Goal: Find contact information: Find contact information

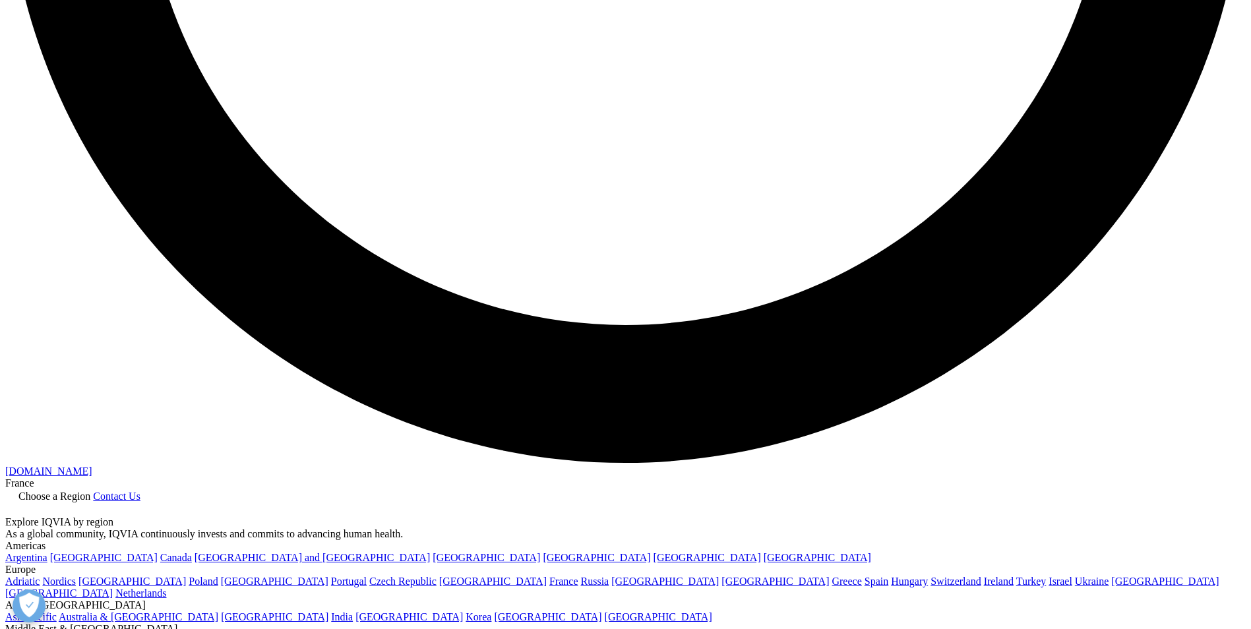
scroll to position [3300, 0]
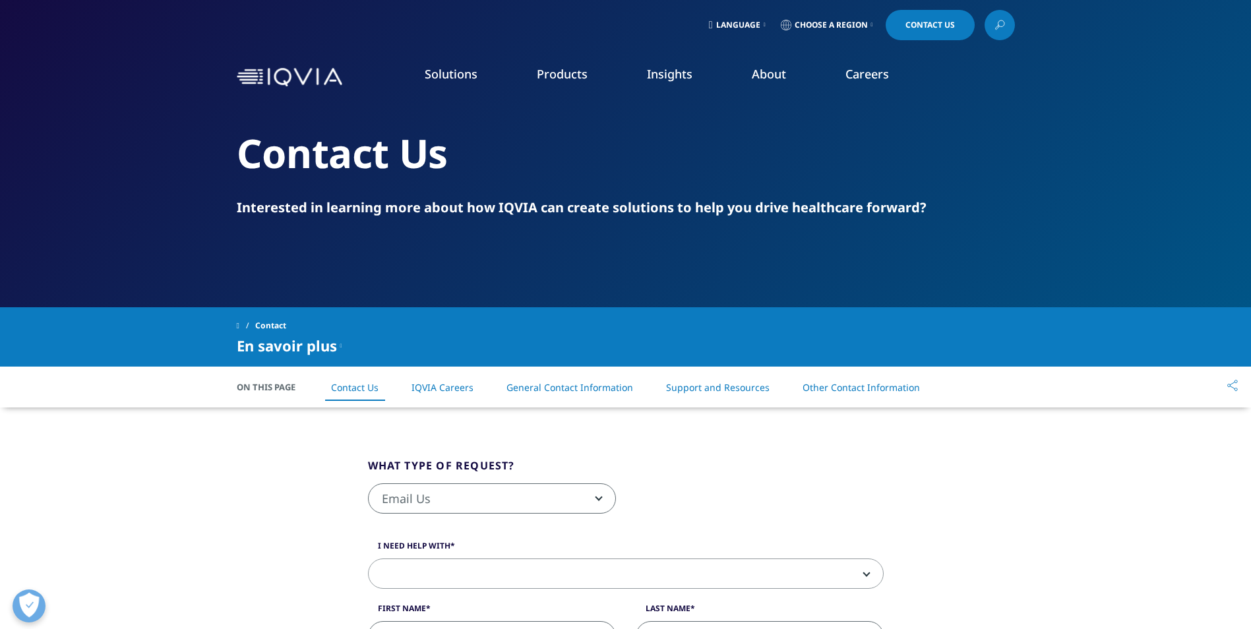
click at [1000, 28] on icon at bounding box center [999, 24] width 11 height 17
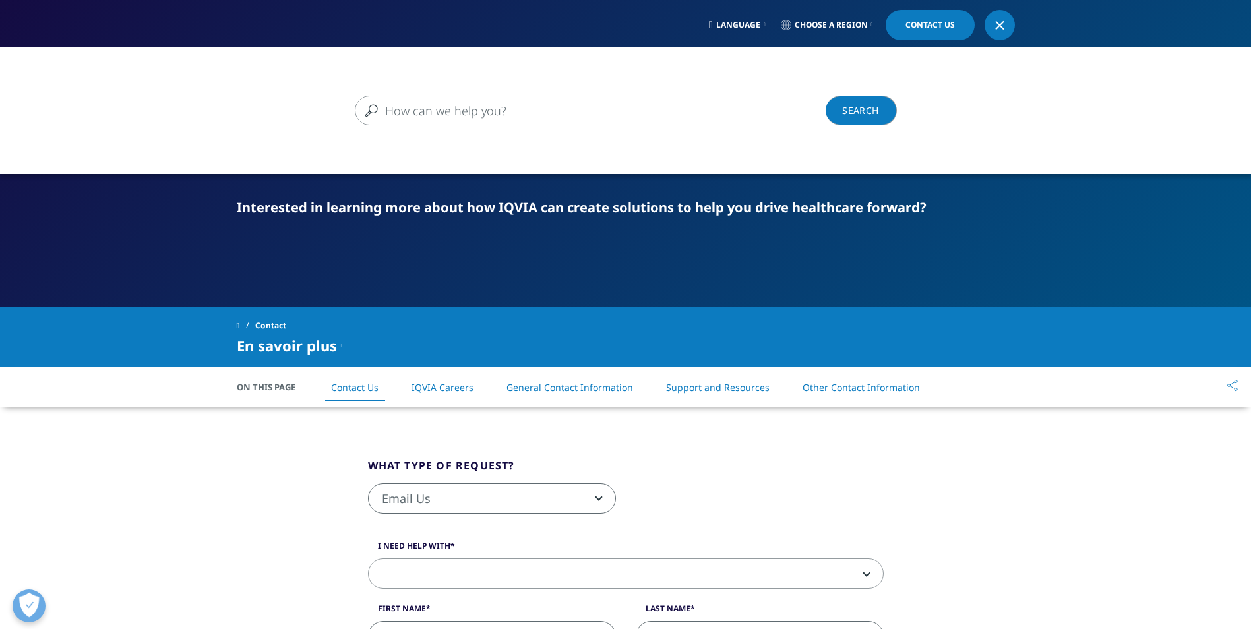
click at [925, 27] on span "Contact Us" at bounding box center [929, 25] width 49 height 8
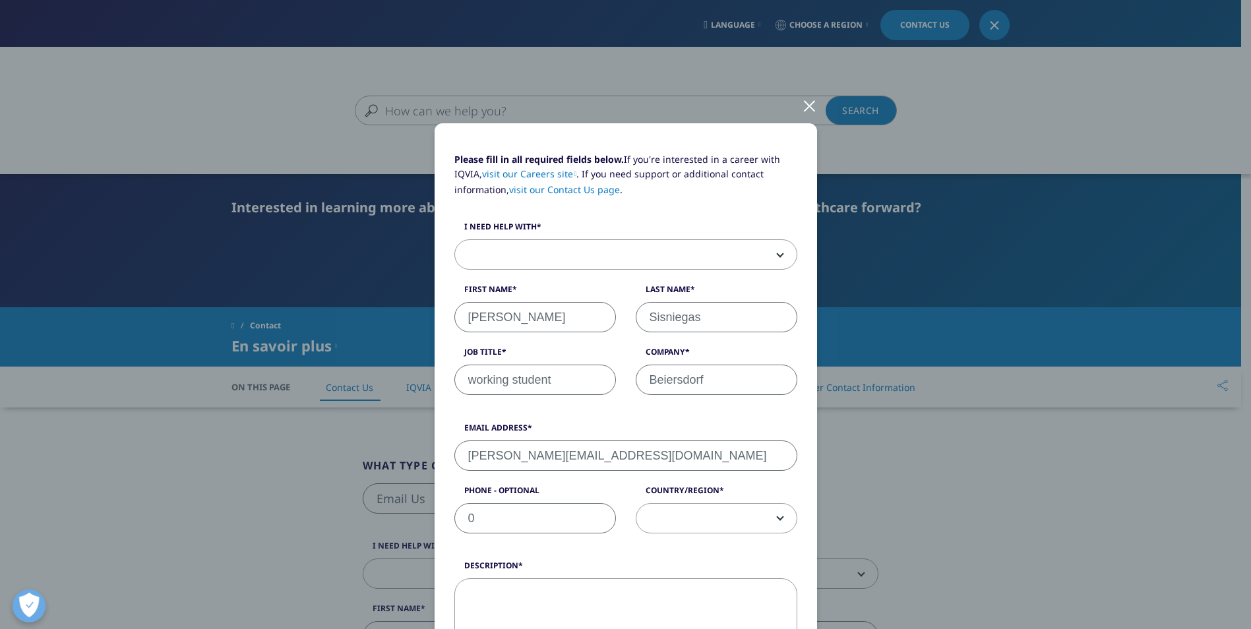
click at [802, 108] on div at bounding box center [809, 105] width 15 height 36
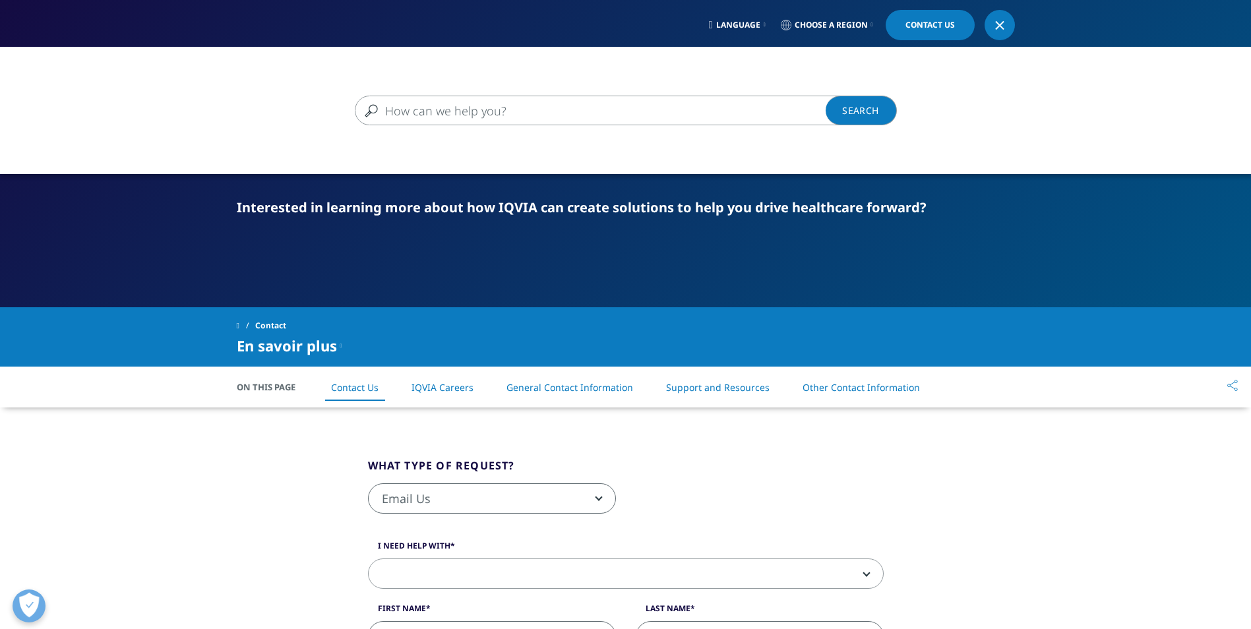
click at [1002, 20] on div at bounding box center [999, 25] width 11 height 11
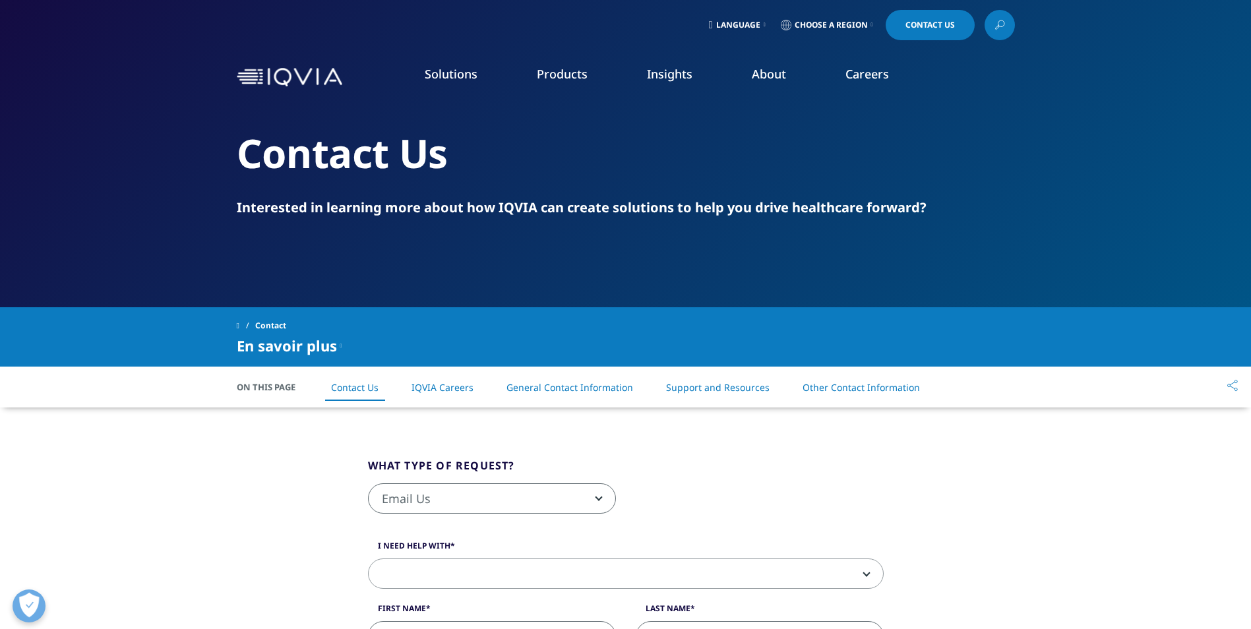
click at [874, 30] on link "Choose a Region" at bounding box center [827, 25] width 98 height 30
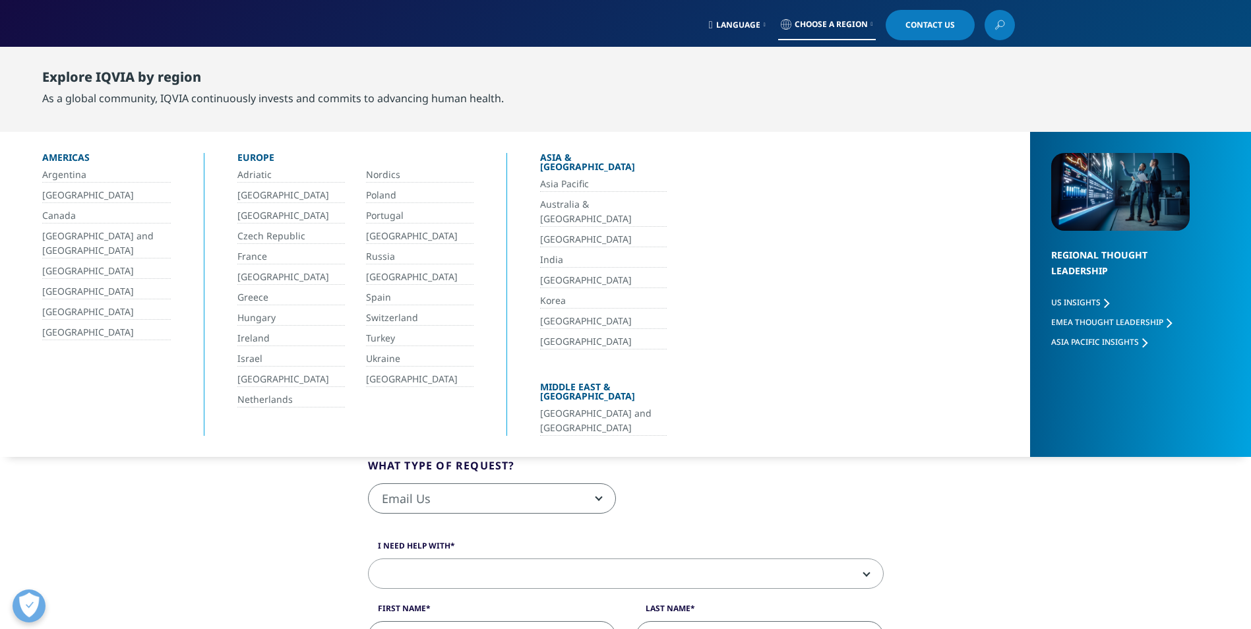
click at [268, 258] on link "France" at bounding box center [290, 256] width 107 height 15
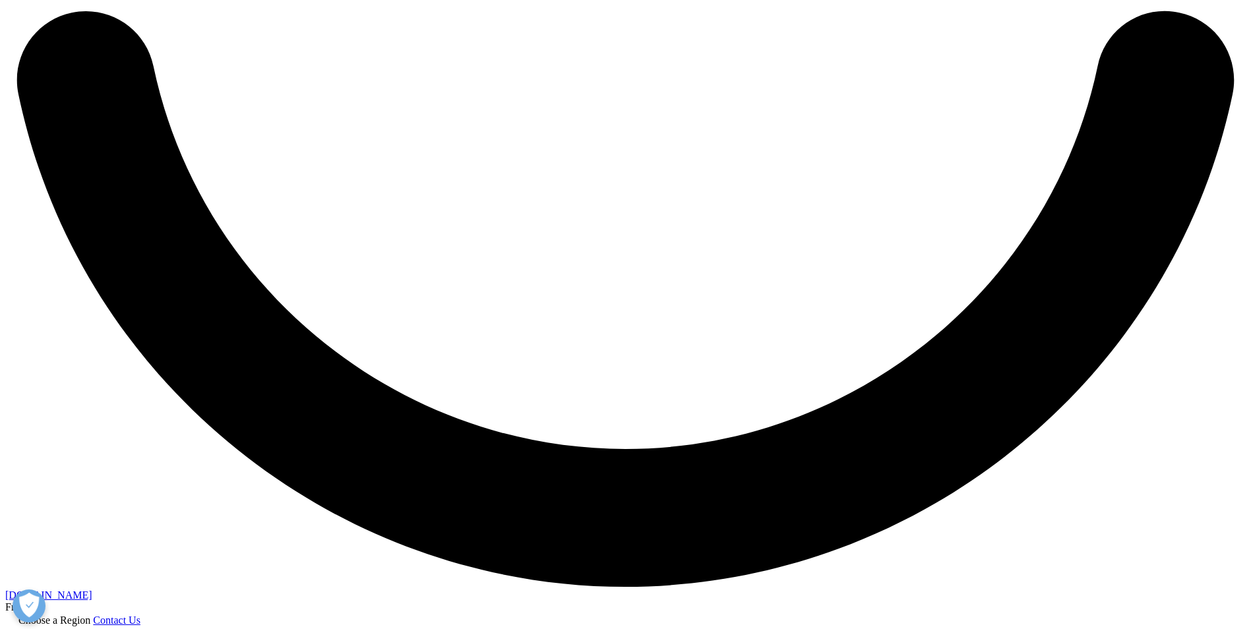
scroll to position [3300, 0]
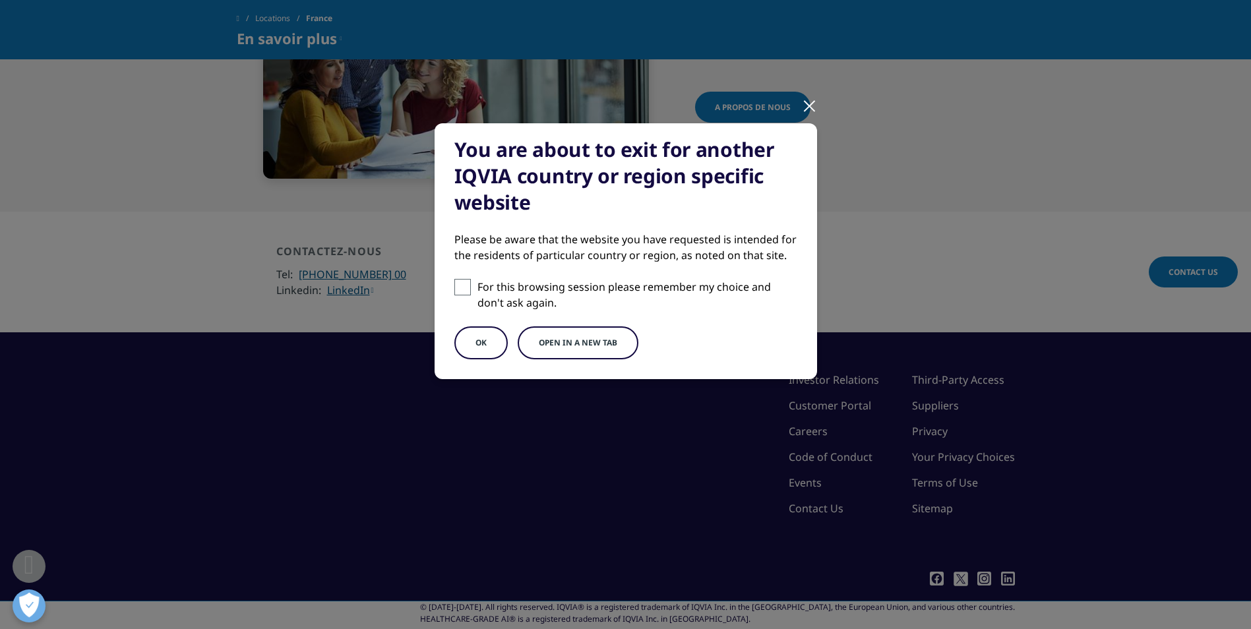
click at [475, 283] on label "For this browsing session please remember my choice and don't ask again." at bounding box center [625, 295] width 343 height 32
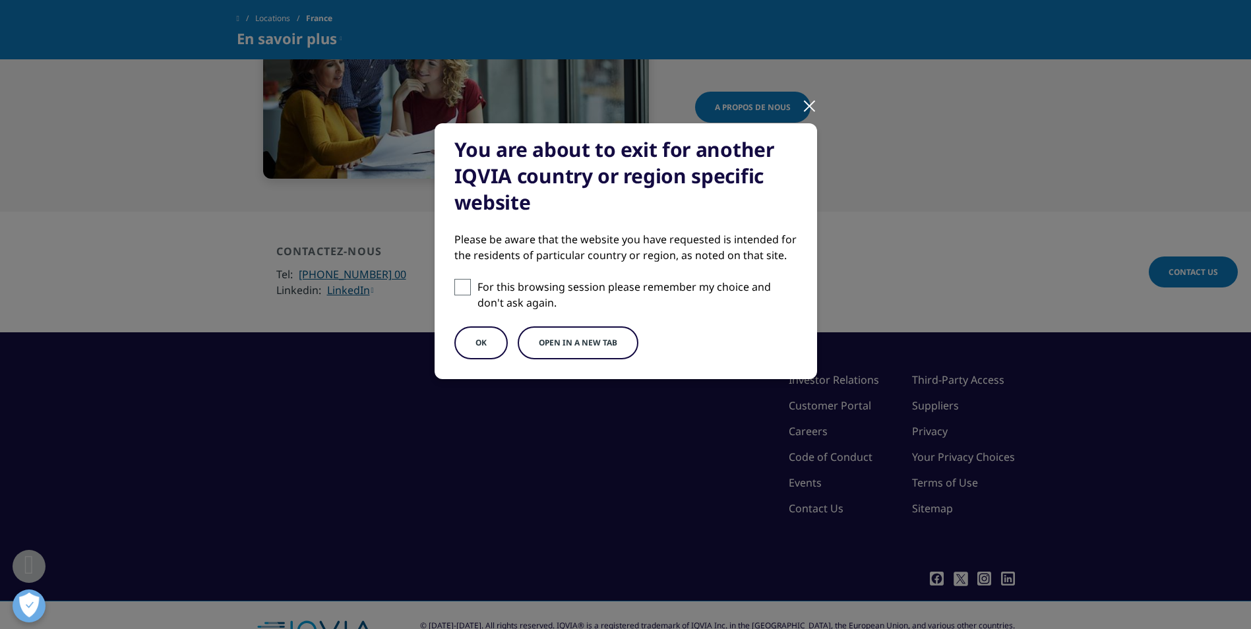
click at [471, 283] on input "For this browsing session please remember my choice and don't ask again." at bounding box center [462, 287] width 16 height 16
checkbox input "true"
click at [486, 335] on button "OK" at bounding box center [480, 342] width 53 height 33
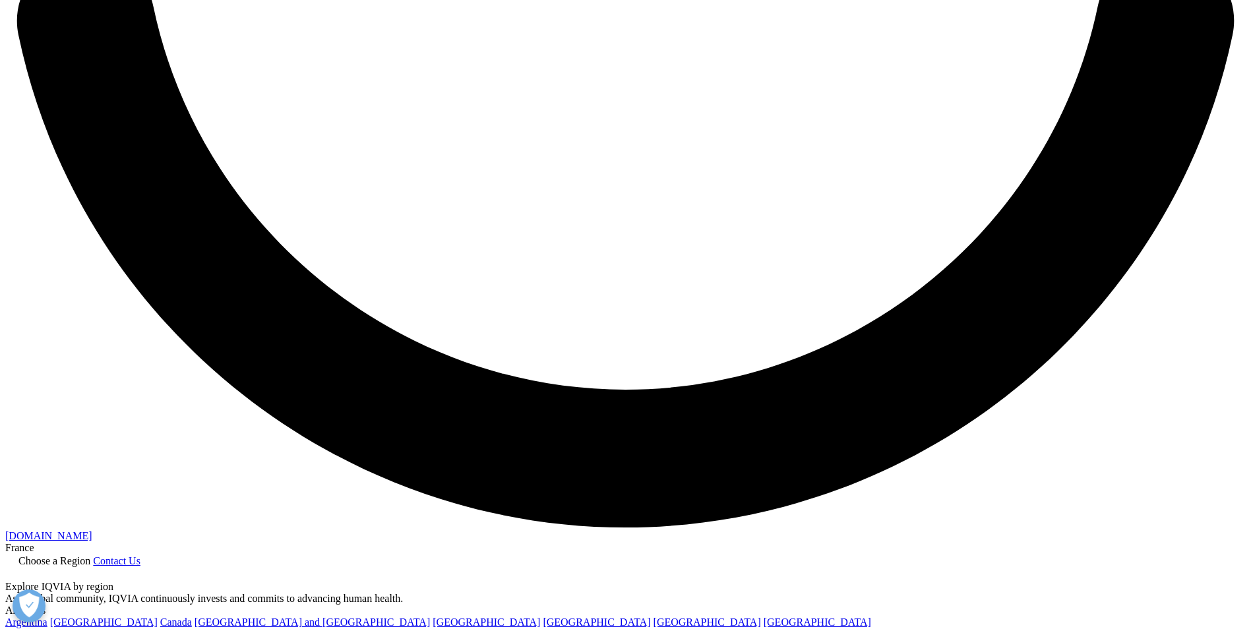
scroll to position [3300, 0]
